Goal: Information Seeking & Learning: Learn about a topic

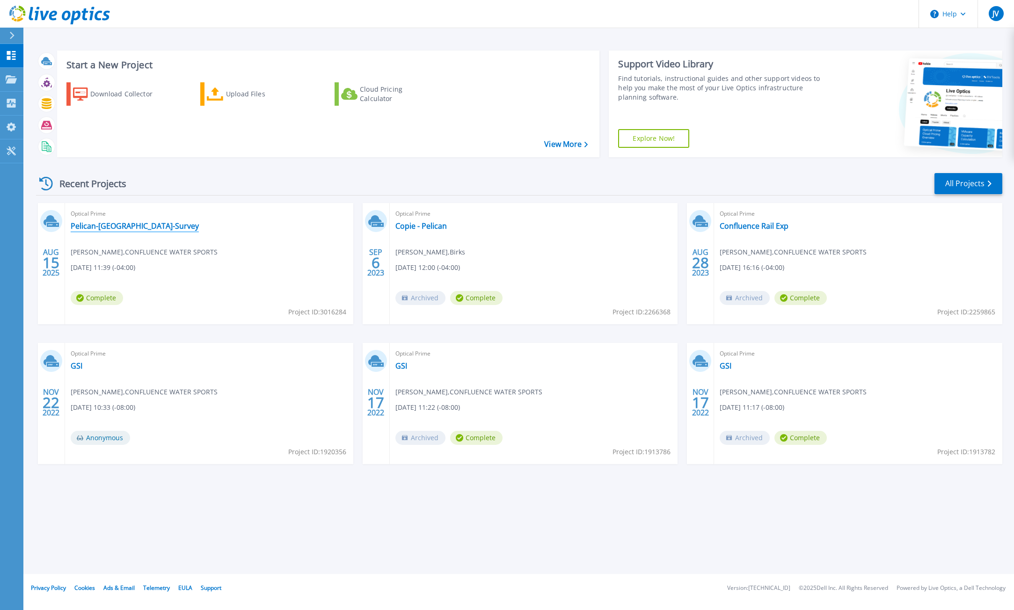
click at [129, 229] on link "Pelican-[GEOGRAPHIC_DATA]-Survey" at bounding box center [135, 225] width 128 height 9
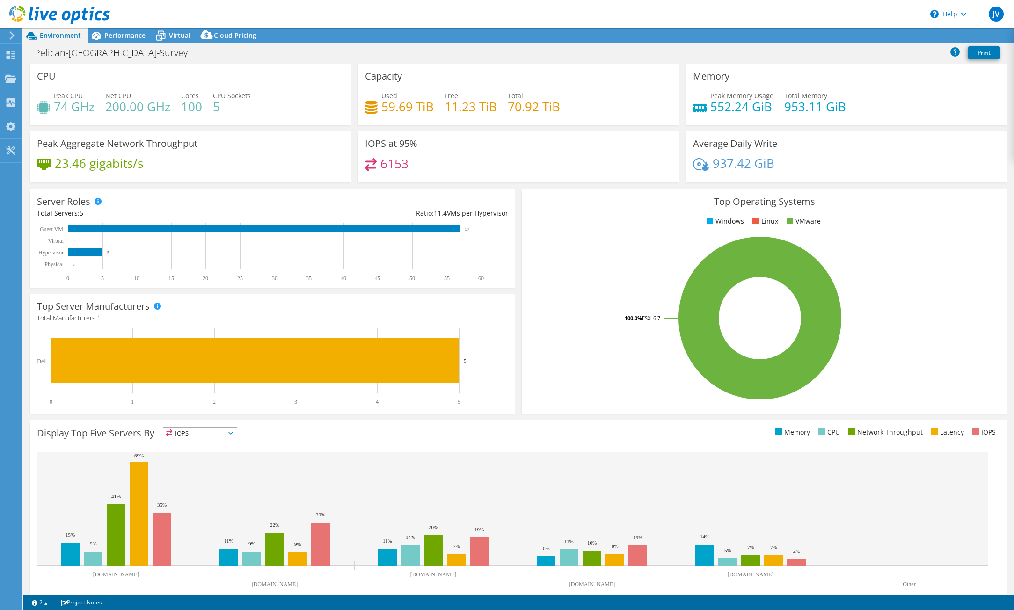
select select "USD"
drag, startPoint x: 381, startPoint y: 110, endPoint x: 442, endPoint y: 114, distance: 60.9
click at [442, 114] on div "Used 59.69 TiB Free 11.23 TiB Total 70.92 TiB" at bounding box center [518, 106] width 307 height 30
click at [165, 35] on icon at bounding box center [160, 36] width 9 height 7
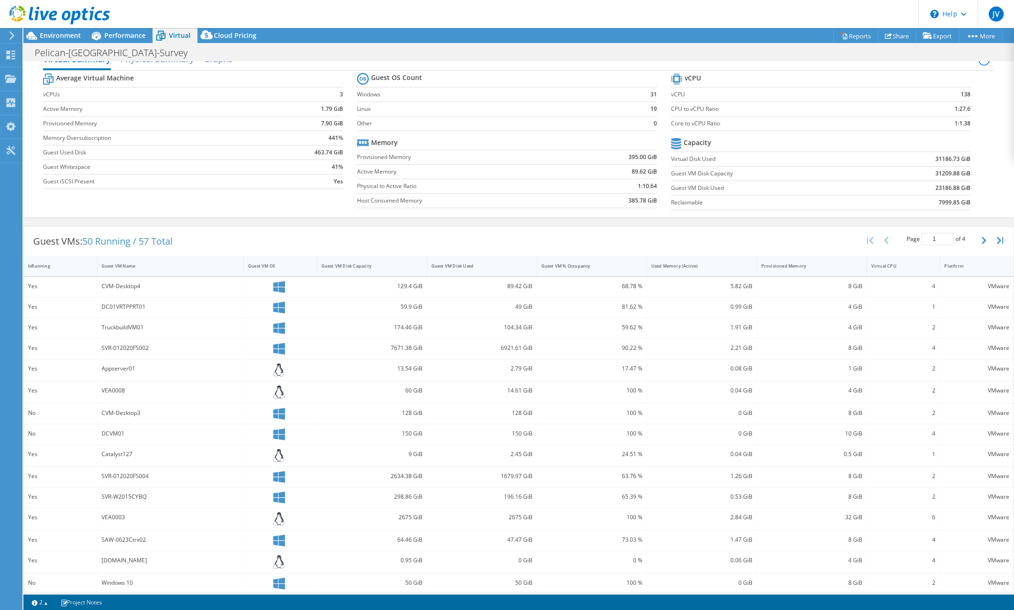
scroll to position [26, 0]
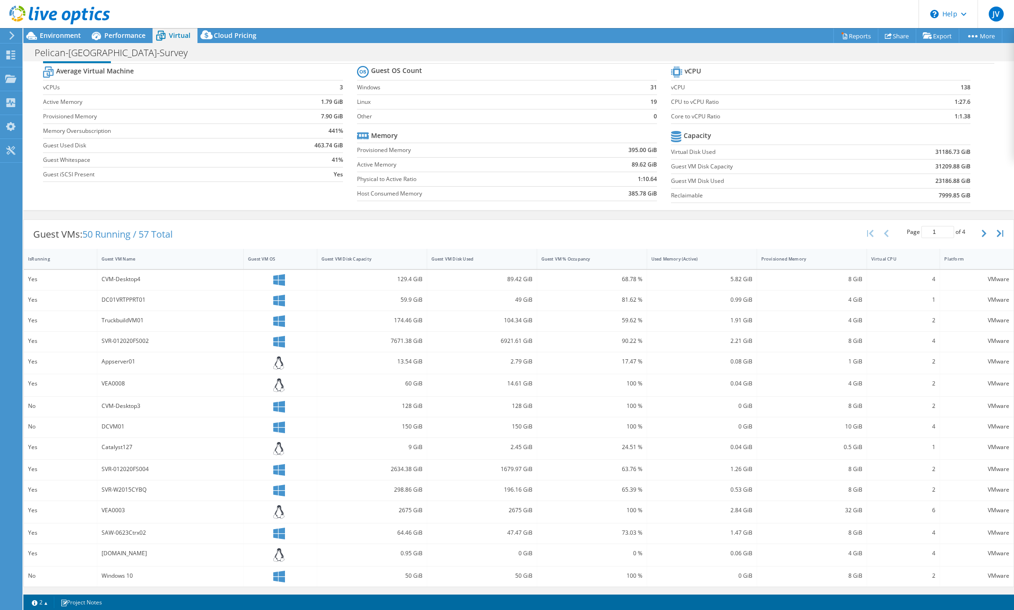
click at [167, 236] on span "50 Running / 57 Total" at bounding box center [127, 234] width 90 height 13
click at [934, 228] on input "1" at bounding box center [937, 232] width 33 height 12
click at [940, 232] on input "1" at bounding box center [937, 232] width 33 height 12
click at [981, 232] on icon "button" at bounding box center [983, 233] width 5 height 7
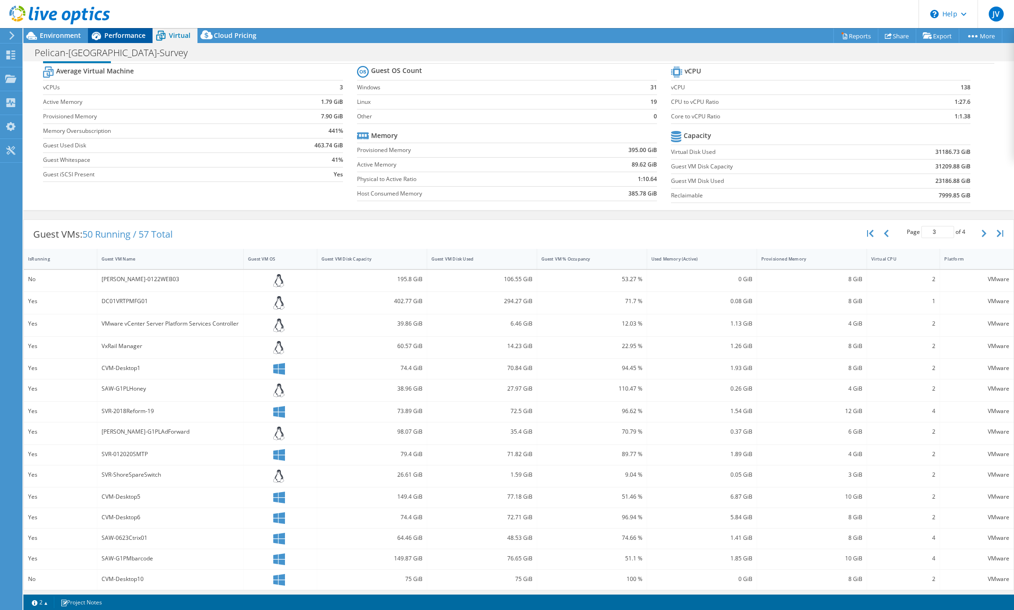
click at [118, 40] on div "Performance" at bounding box center [120, 35] width 65 height 15
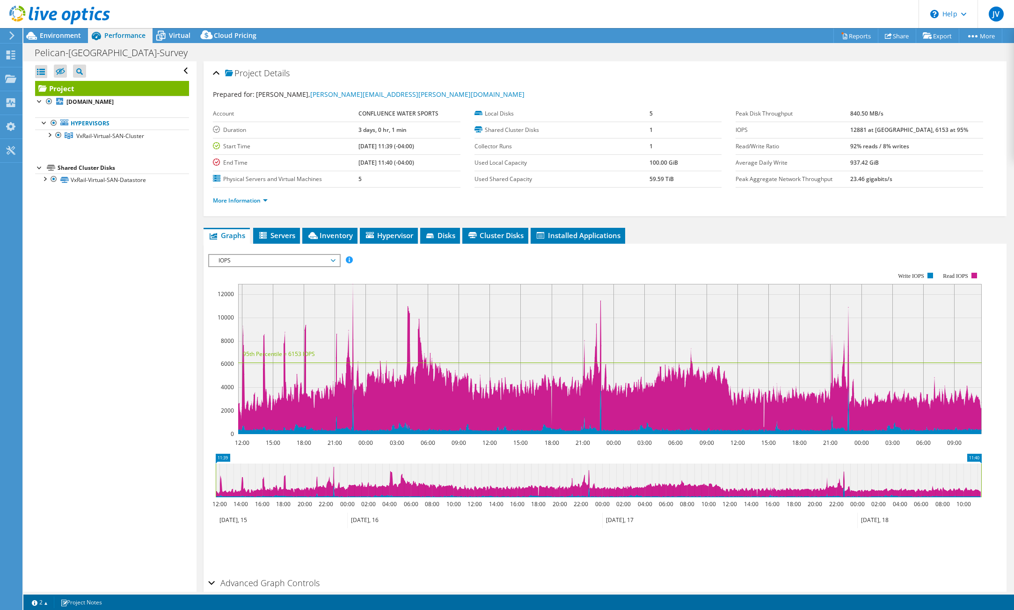
scroll to position [0, 0]
click at [44, 178] on div at bounding box center [44, 178] width 9 height 9
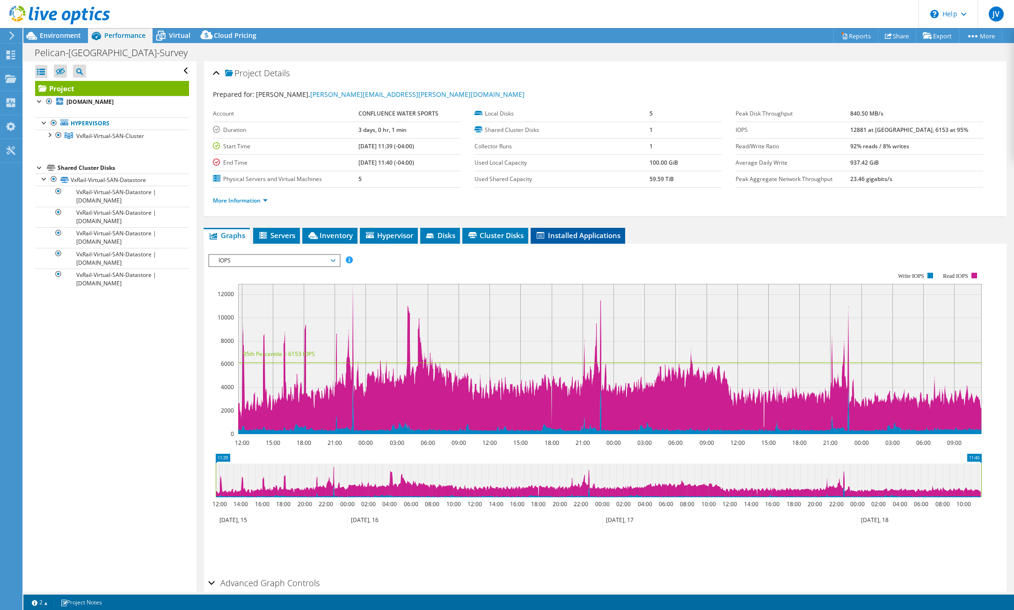
click at [576, 232] on span "Installed Applications" at bounding box center [577, 235] width 85 height 9
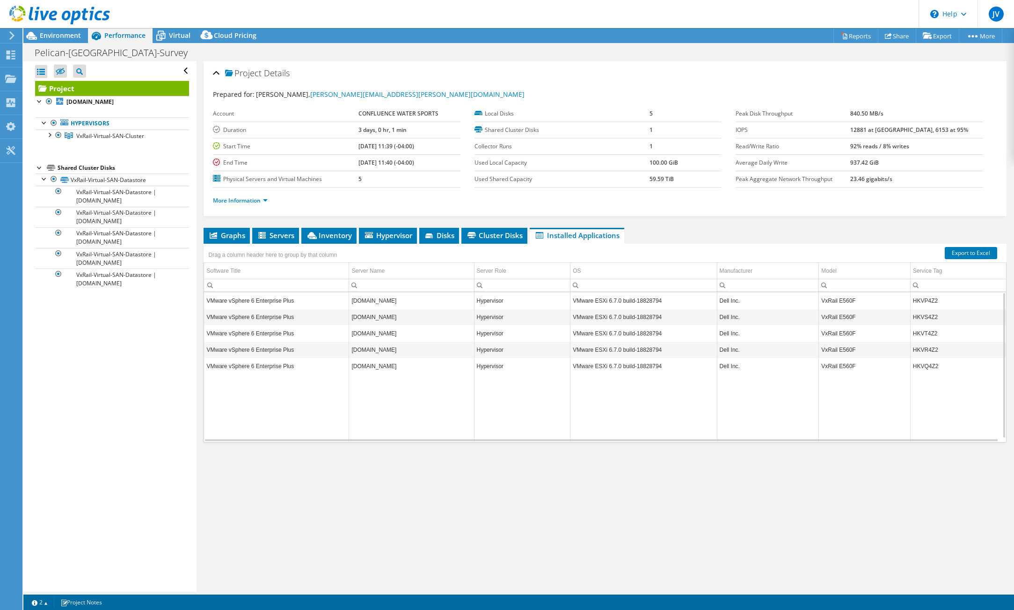
click at [331, 296] on td "VMware vSphere 6 Enterprise Plus" at bounding box center [276, 300] width 145 height 16
click at [375, 302] on td "[DOMAIN_NAME]" at bounding box center [411, 300] width 125 height 16
click at [450, 236] on span "Disks" at bounding box center [439, 235] width 30 height 9
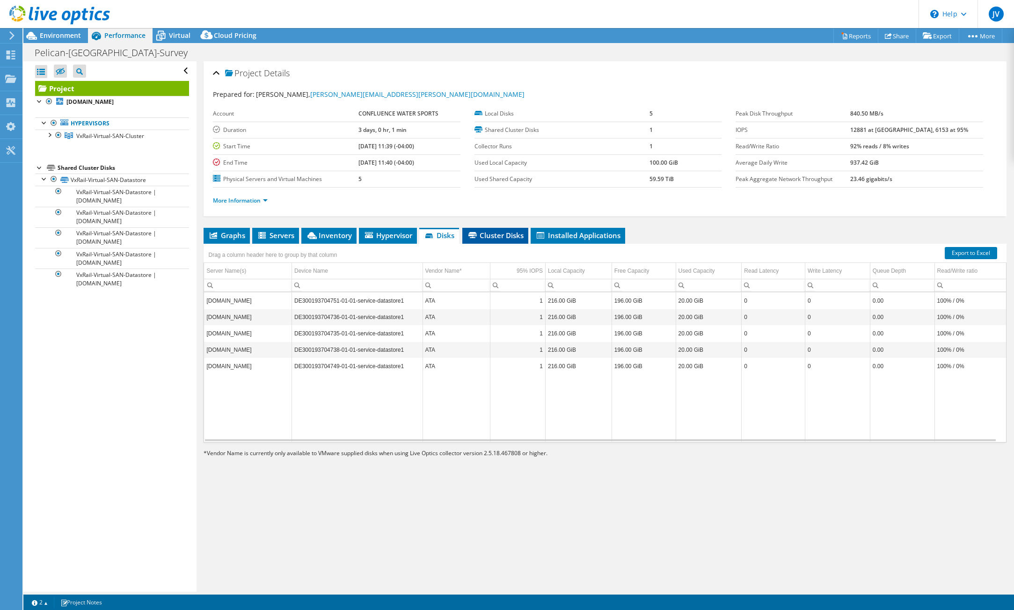
click at [486, 241] on li "Cluster Disks" at bounding box center [495, 236] width 66 height 16
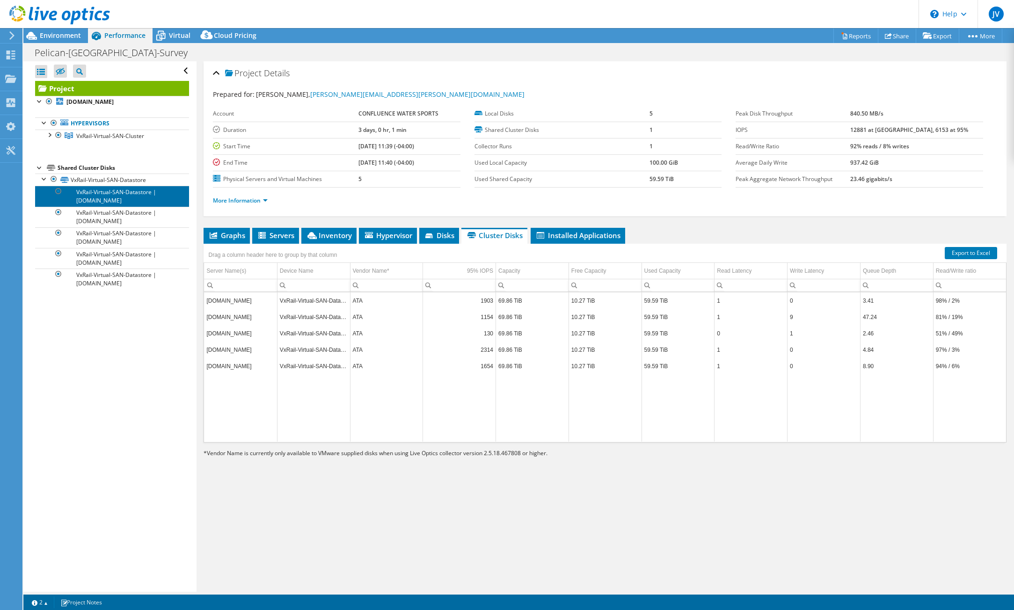
click at [92, 196] on link "VxRail-Virtual-SAN-Datastore | [DOMAIN_NAME]" at bounding box center [112, 196] width 154 height 21
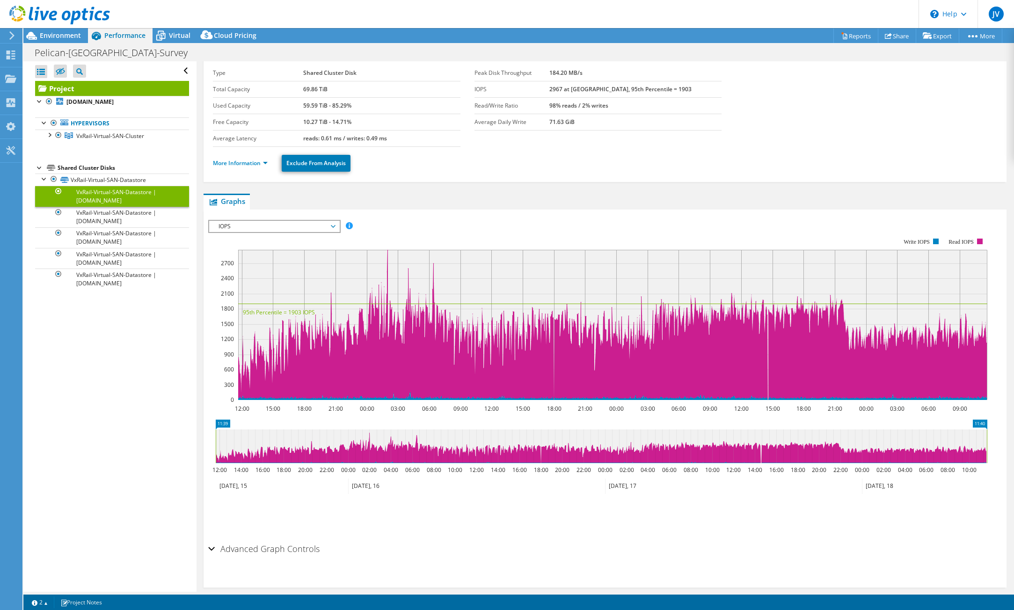
scroll to position [36, 0]
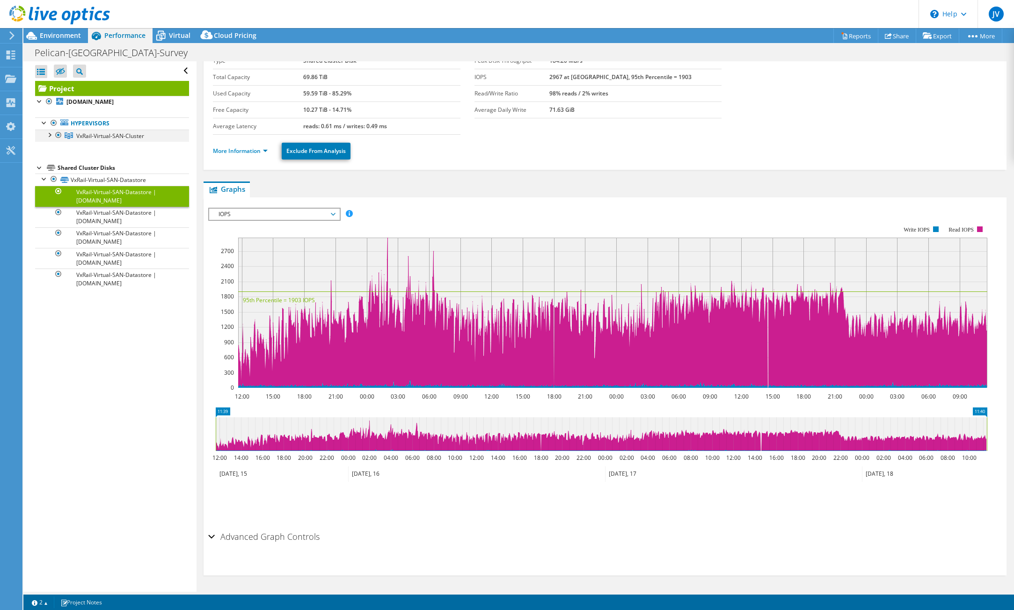
click at [48, 136] on div at bounding box center [48, 134] width 9 height 9
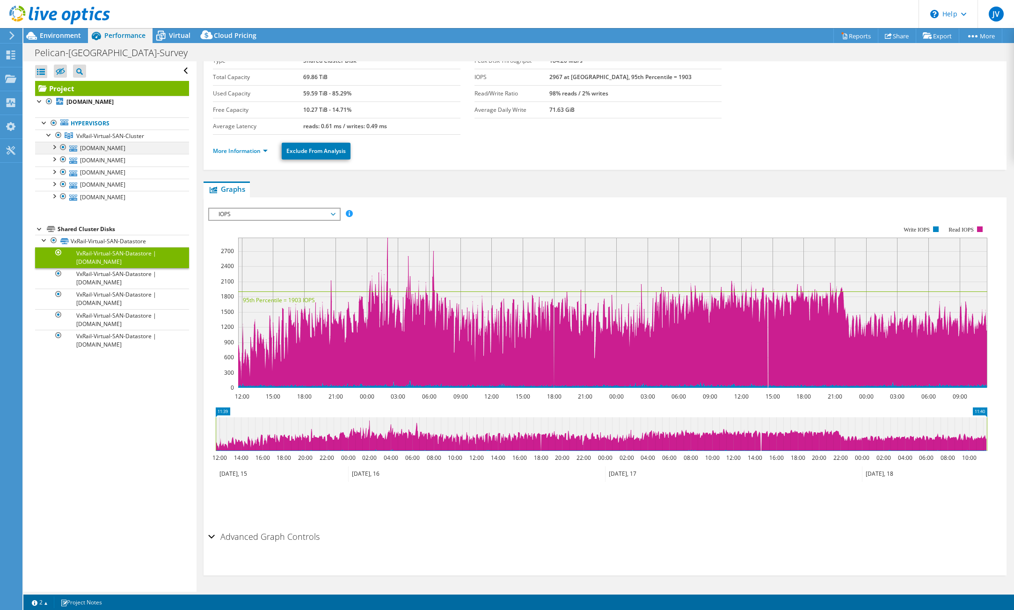
click at [55, 150] on div at bounding box center [53, 146] width 9 height 9
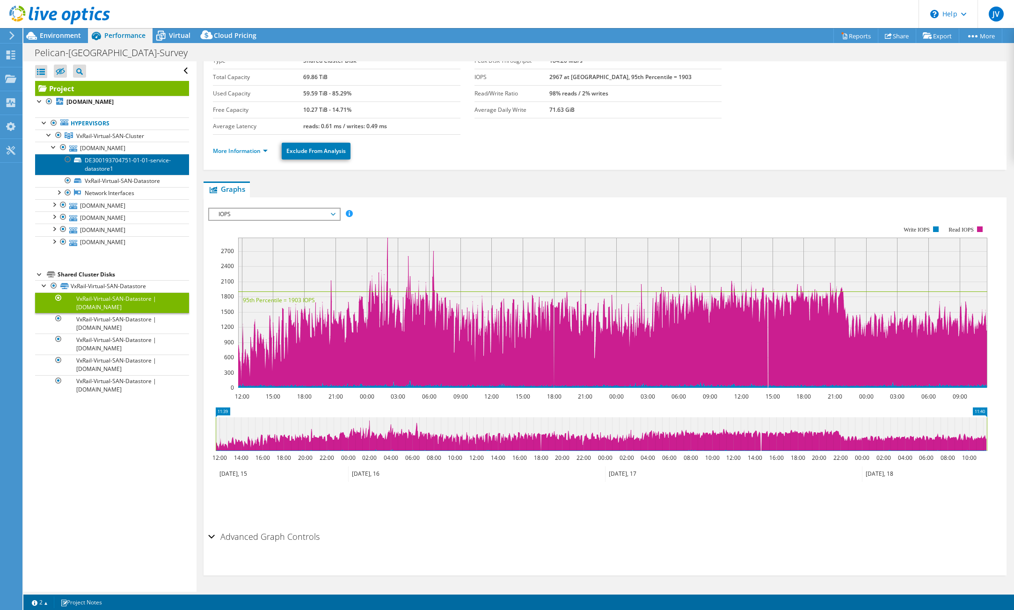
click at [120, 170] on link "DE300193704751-01-01-service-datastore1" at bounding box center [112, 164] width 154 height 21
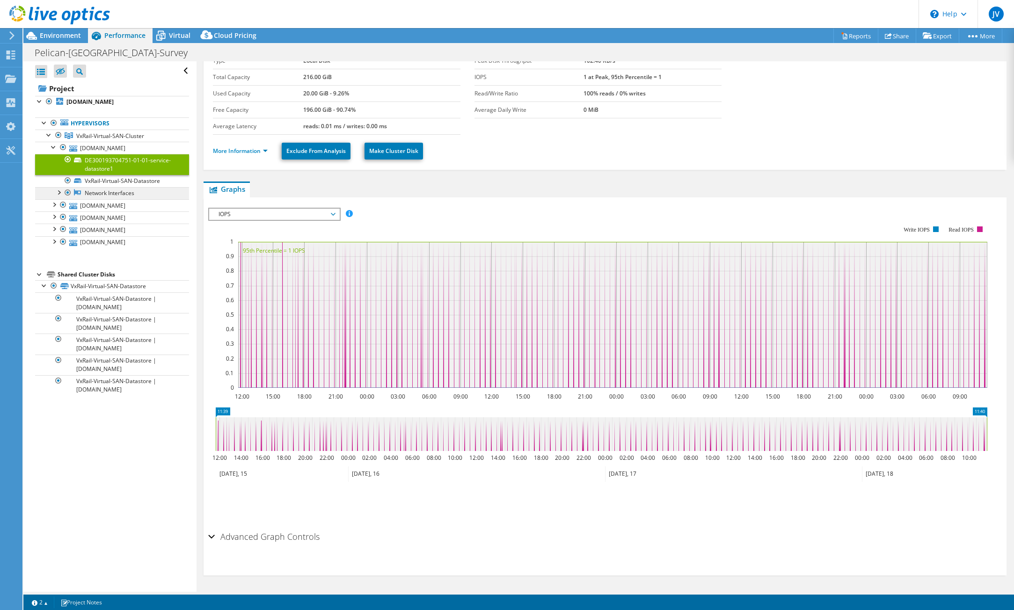
scroll to position [0, 0]
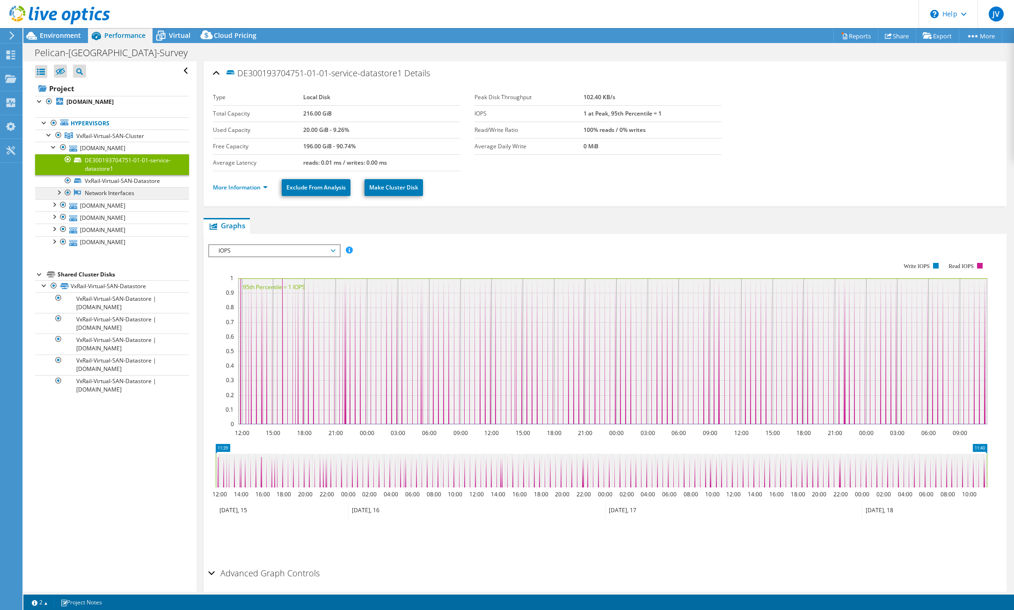
click at [105, 192] on link "Network Interfaces" at bounding box center [112, 193] width 154 height 12
click at [60, 193] on div at bounding box center [58, 191] width 9 height 9
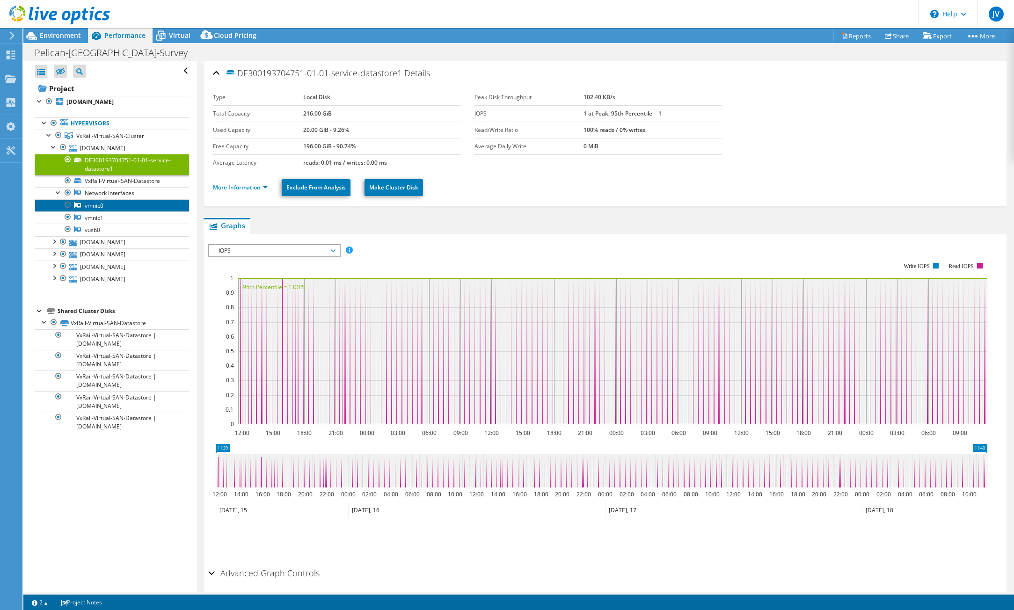
click at [103, 207] on link "vmnic0" at bounding box center [112, 205] width 154 height 12
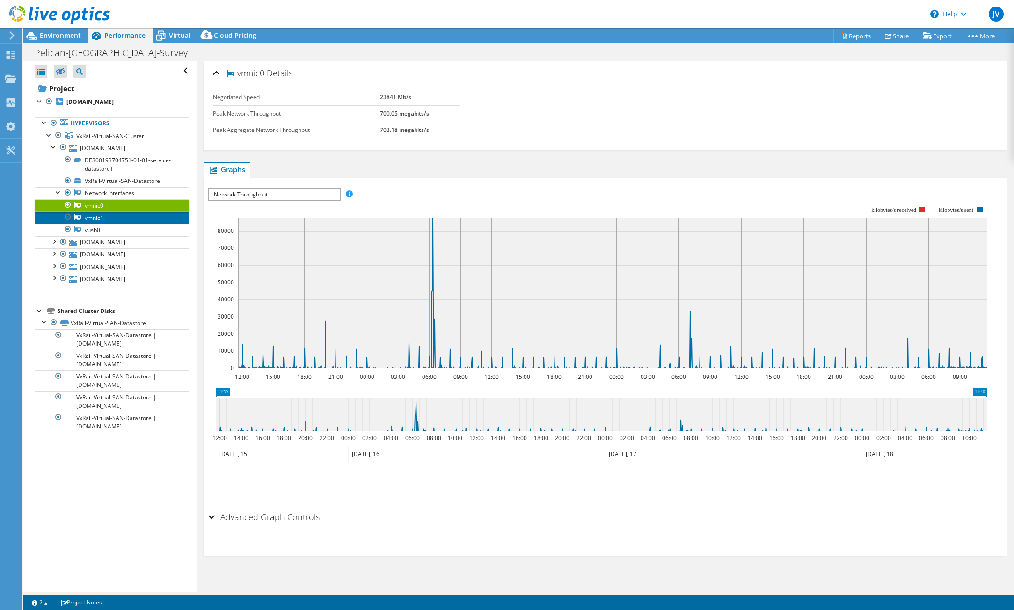
click at [109, 216] on link "vmnic1" at bounding box center [112, 217] width 154 height 12
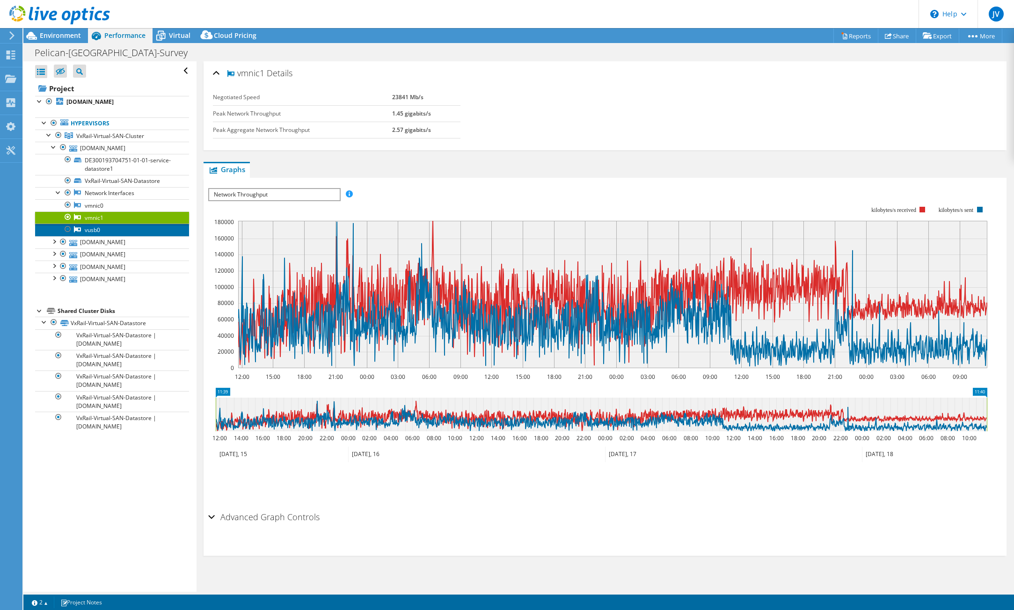
click at [107, 227] on link "vusb0" at bounding box center [112, 230] width 154 height 12
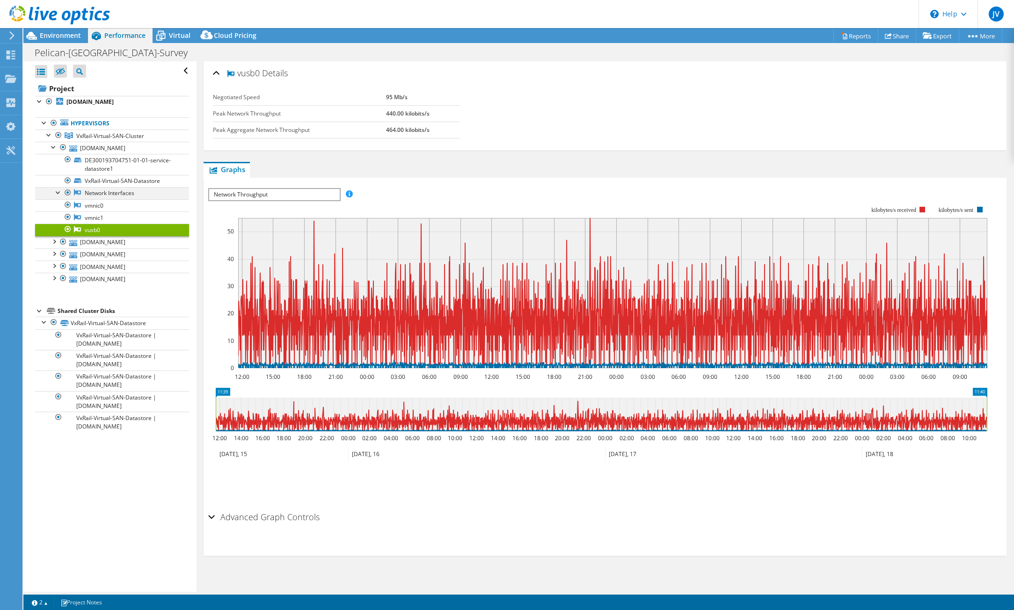
click at [57, 191] on div at bounding box center [58, 191] width 9 height 9
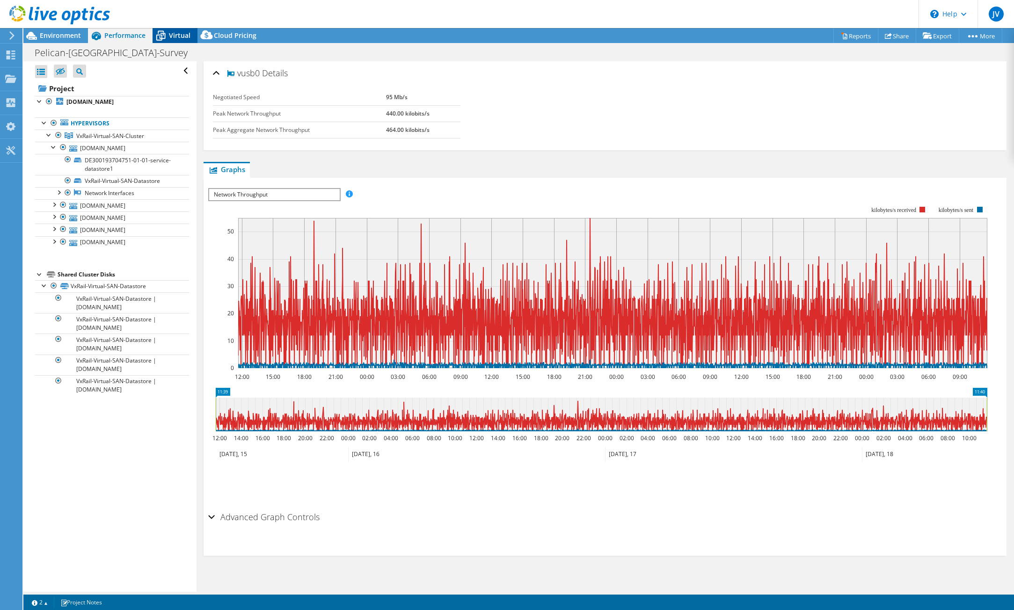
click at [178, 33] on span "Virtual" at bounding box center [180, 35] width 22 height 9
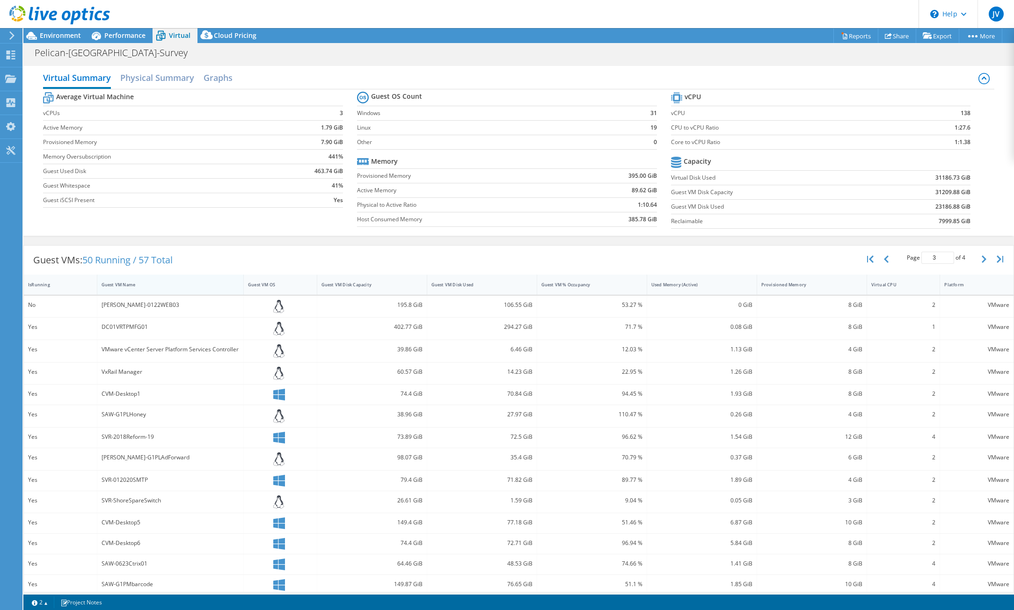
click at [108, 291] on div "Guest VM Name" at bounding box center [164, 284] width 135 height 15
type input "1"
